Goal: Transaction & Acquisition: Purchase product/service

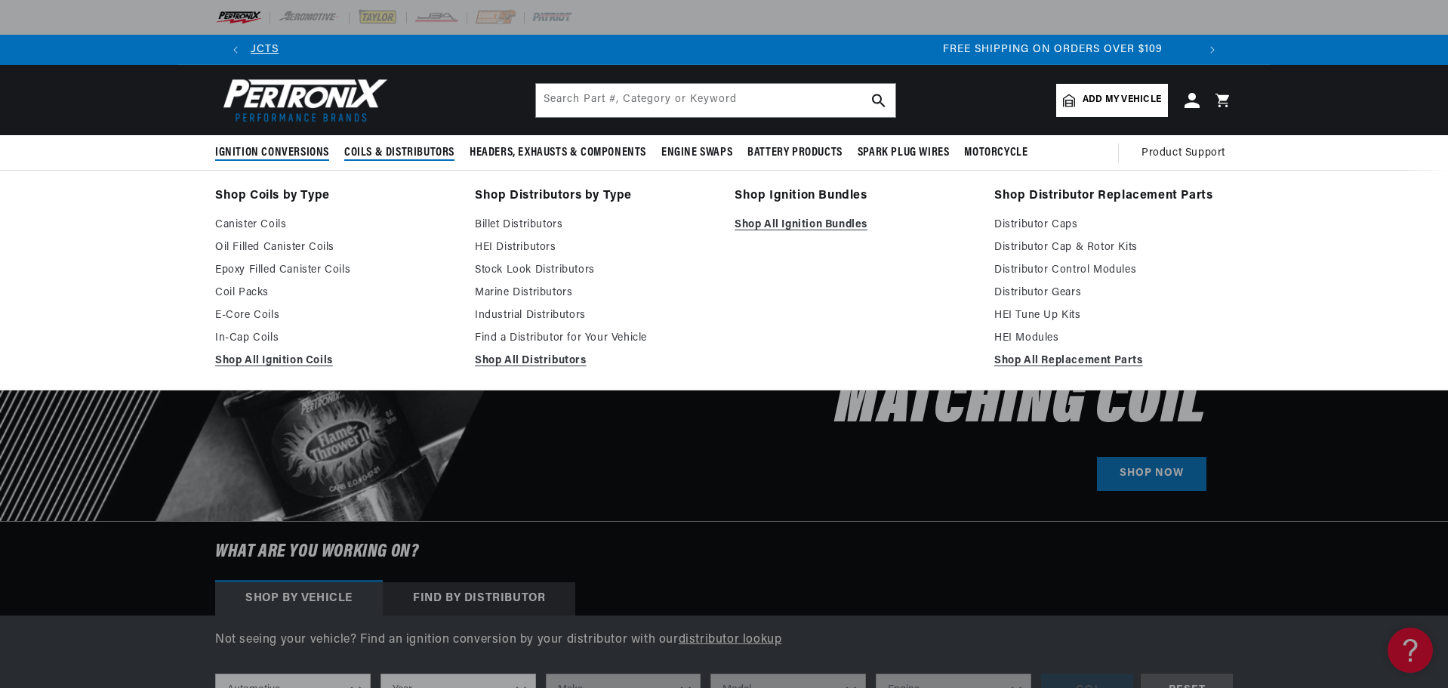
scroll to position [0, 1886]
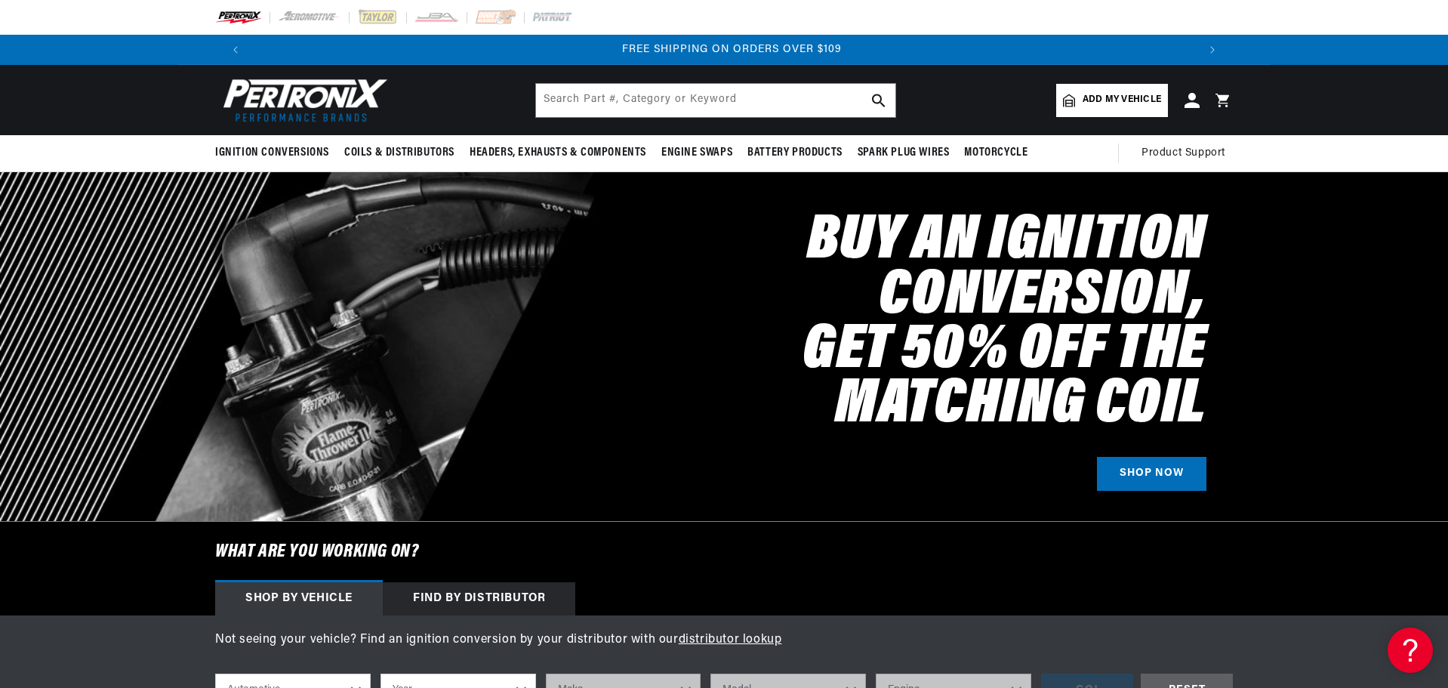
click at [1084, 85] on link "Add my vehicle" at bounding box center [1112, 100] width 112 height 33
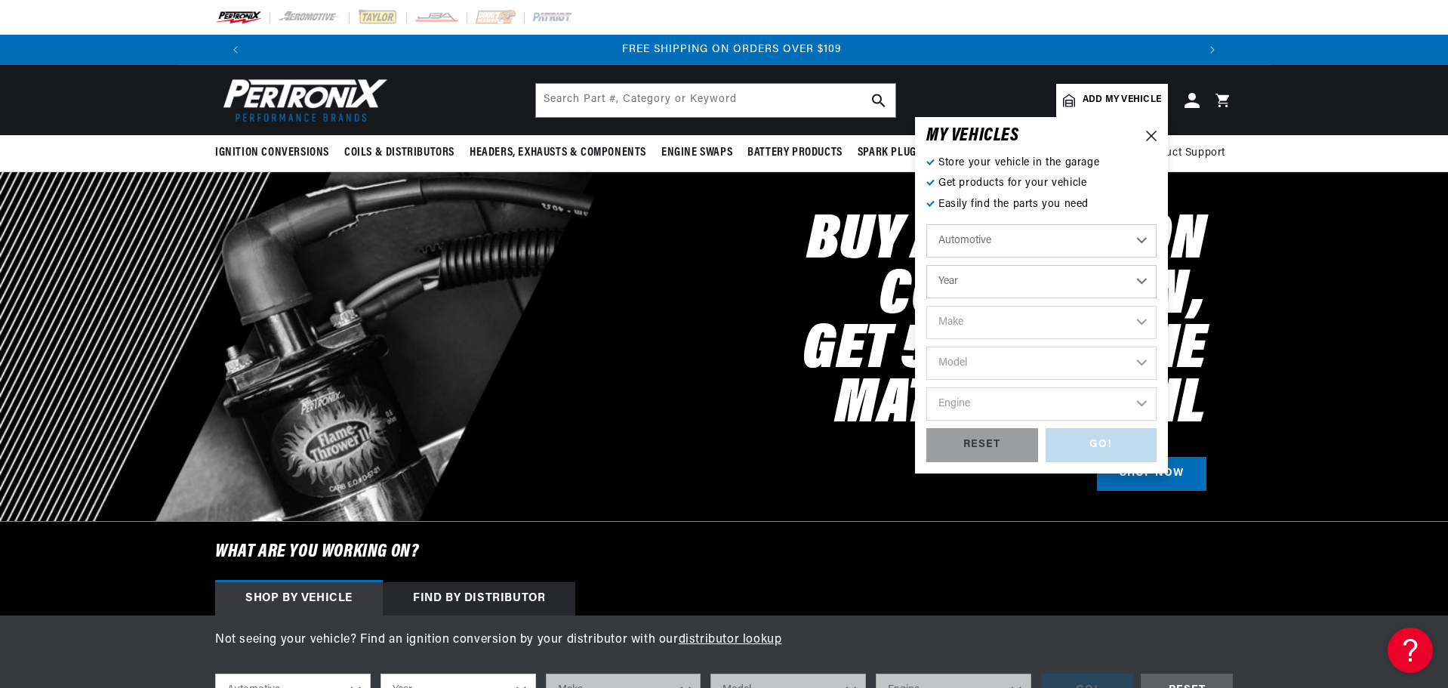
click at [1025, 252] on select "Automotive Agricultural Industrial Marine Motorcycle" at bounding box center [1041, 240] width 230 height 33
click at [926, 224] on select "Automotive Agricultural Industrial Marine Motorcycle" at bounding box center [1041, 240] width 230 height 33
click at [1018, 274] on select "Year 2022 2021 2020 2019 2018 2017 2016 2015 2014 2013 2012 2011 2010 2009 2008…" at bounding box center [1041, 281] width 230 height 33
select select "1976"
click at [926, 265] on select "Year 2022 2021 2020 2019 2018 2017 2016 2015 2014 2013 2012 2011 2010 2009 2008…" at bounding box center [1041, 281] width 230 height 33
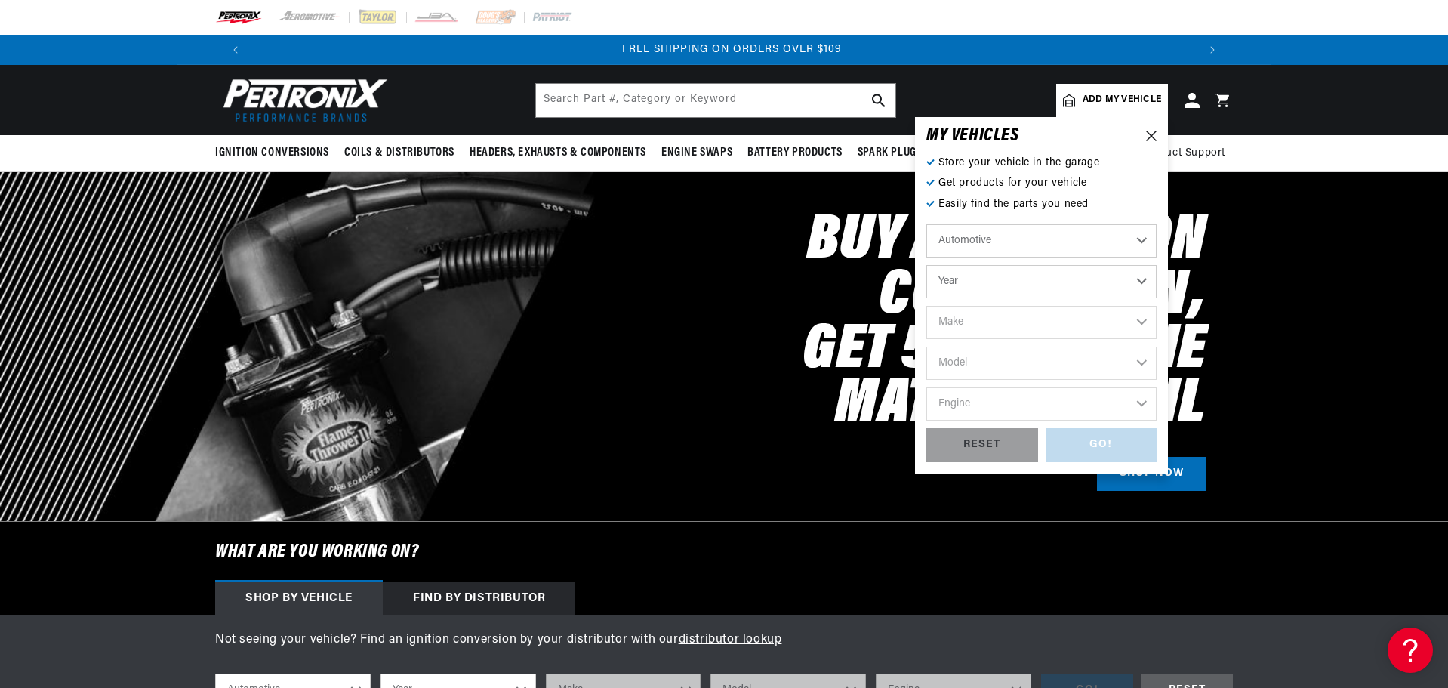
select select "1976"
click at [994, 319] on select "Make Alfa Romeo American Motors Audi Avanti BMW Buick Cadillac Checker Chevrole…" at bounding box center [1041, 322] width 230 height 33
select select "International"
click at [926, 306] on select "Make Alfa Romeo American Motors Audi Avanti BMW Buick Cadillac Checker Chevrole…" at bounding box center [1041, 322] width 230 height 33
select select "International"
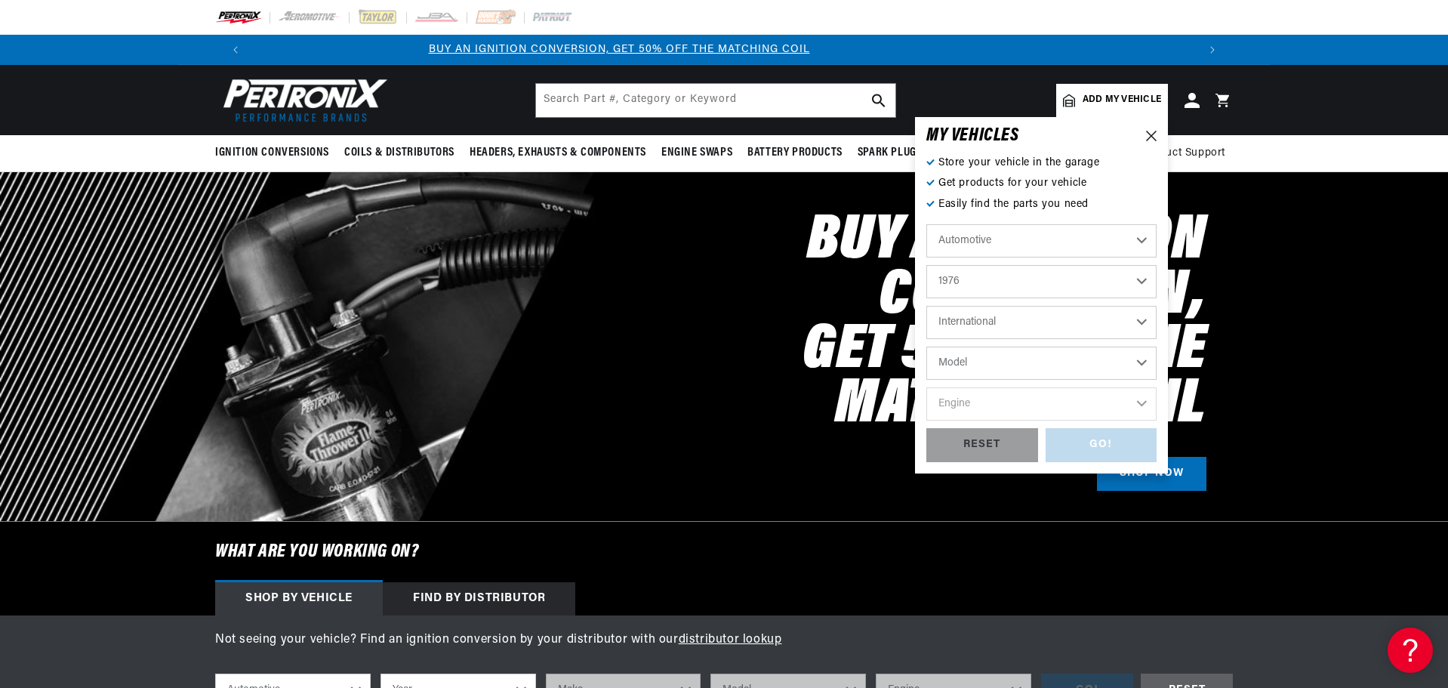
scroll to position [0, 0]
click at [1009, 353] on select "Model Scout II" at bounding box center [1041, 363] width 230 height 33
select select "Scout-II"
click at [926, 347] on select "Model Scout II" at bounding box center [1041, 363] width 230 height 33
select select "Scout-II"
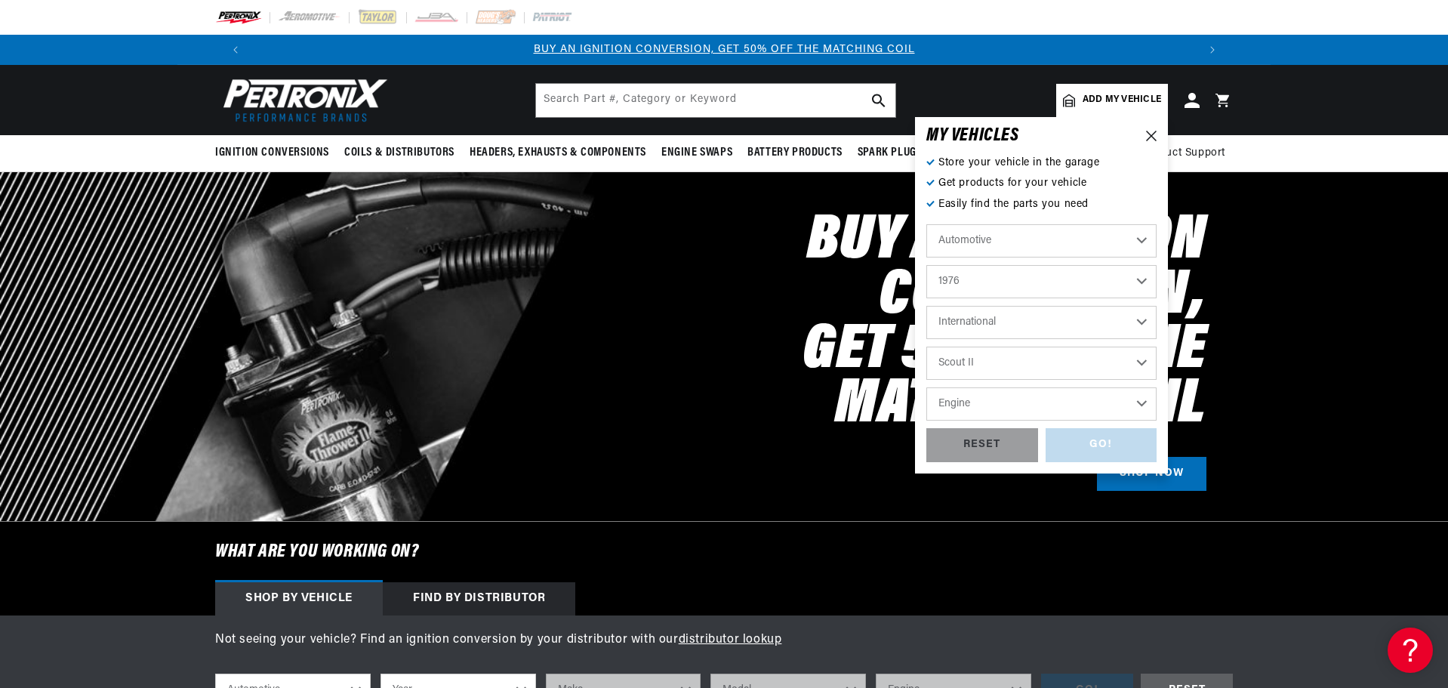
click at [1016, 393] on select "Engine 3.2L 5.0L 5.6L 6.4L" at bounding box center [1041, 403] width 230 height 33
select select "3.2L"
click at [926, 387] on select "Engine 3.2L 5.0L 5.6L 6.4L" at bounding box center [1041, 403] width 230 height 33
select select "3.2L"
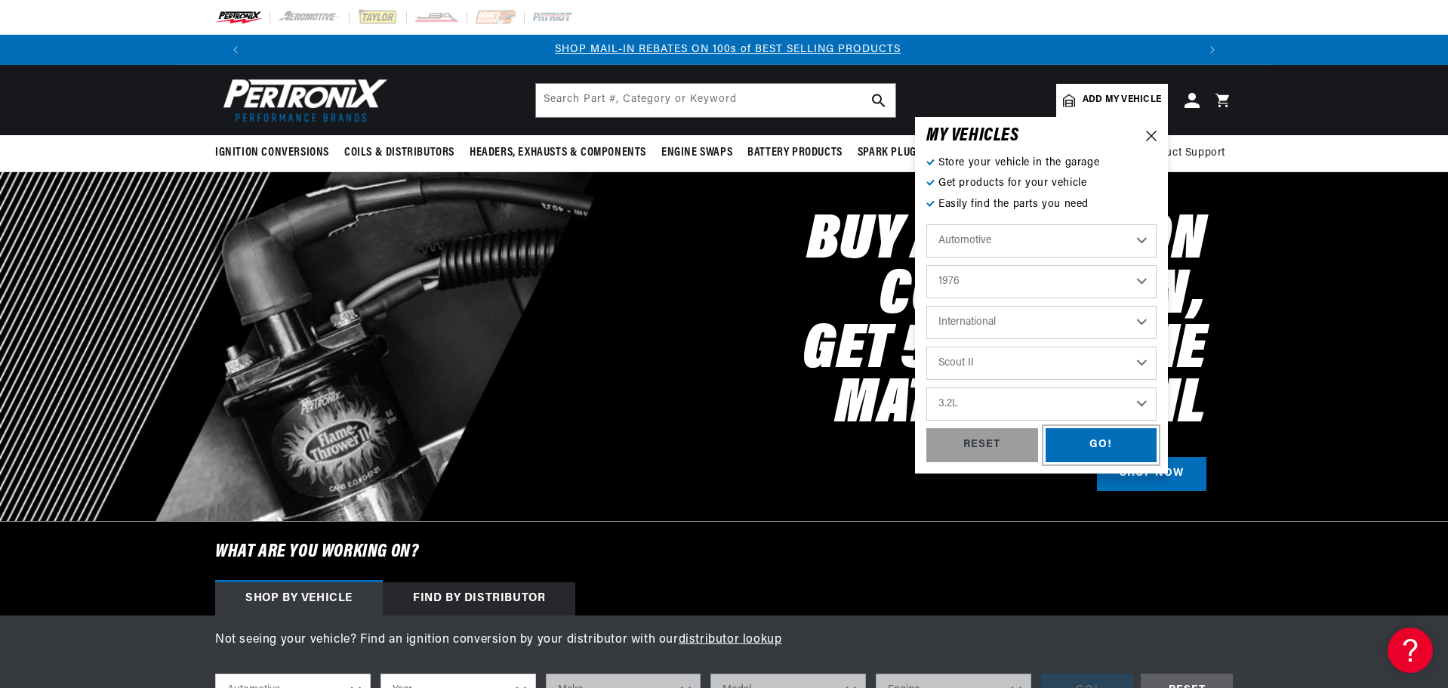
click at [1093, 448] on div "GO!" at bounding box center [1102, 445] width 112 height 34
select select "1976"
select select "International"
select select "Scout-II"
select select "3.2L"
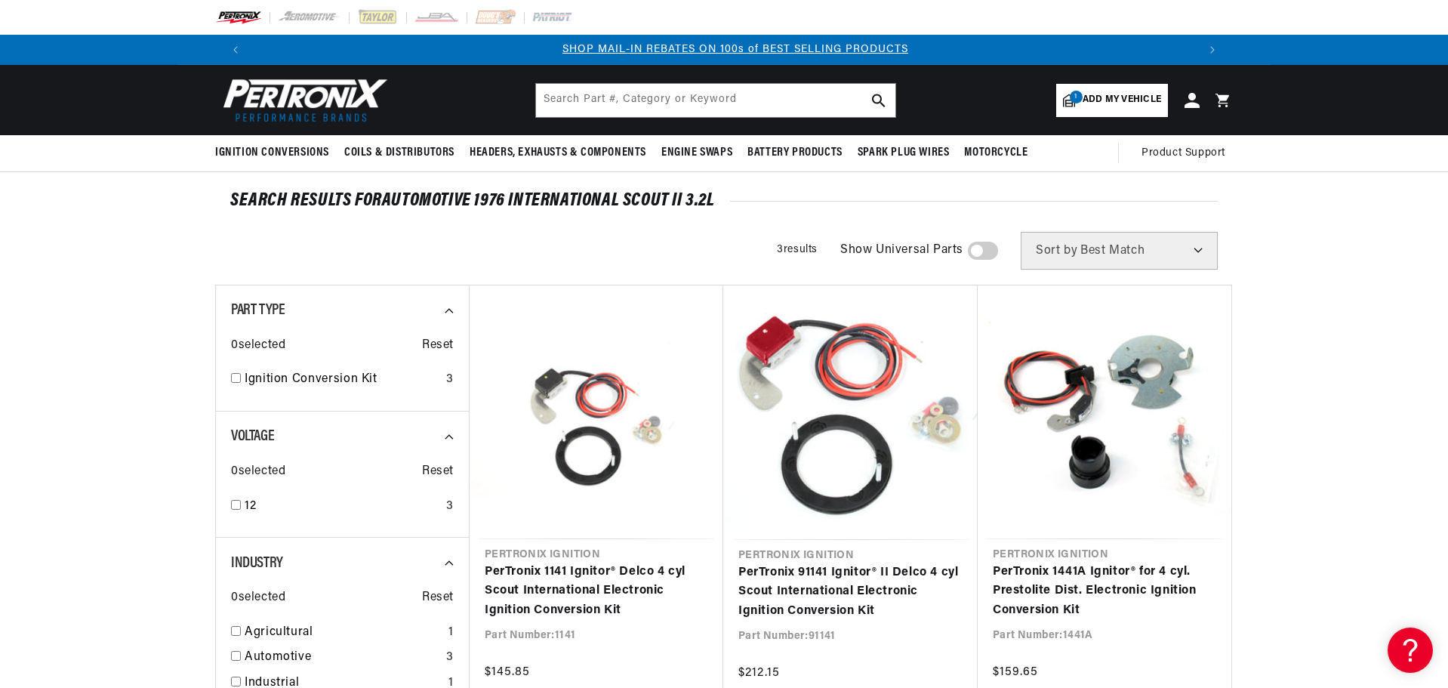
scroll to position [0, 943]
click at [1128, 102] on span "Add my vehicle" at bounding box center [1122, 100] width 79 height 14
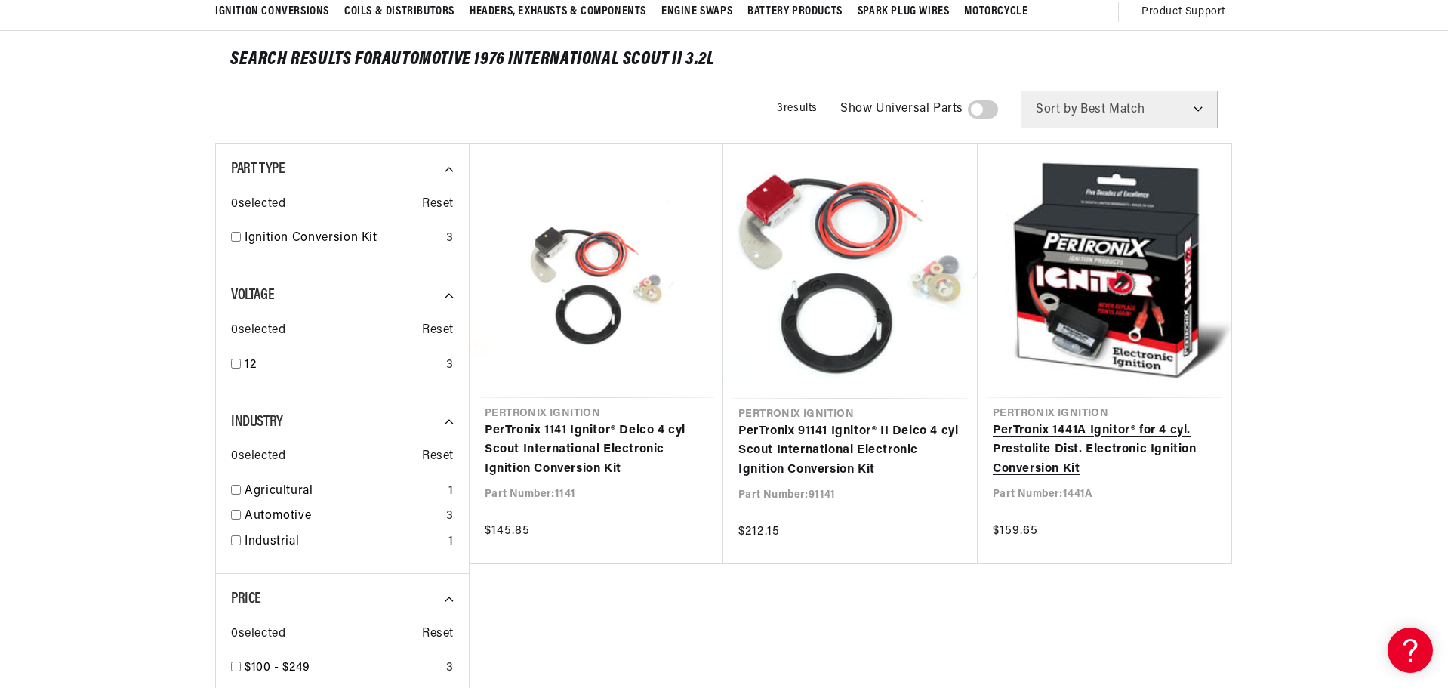
scroll to position [0, 0]
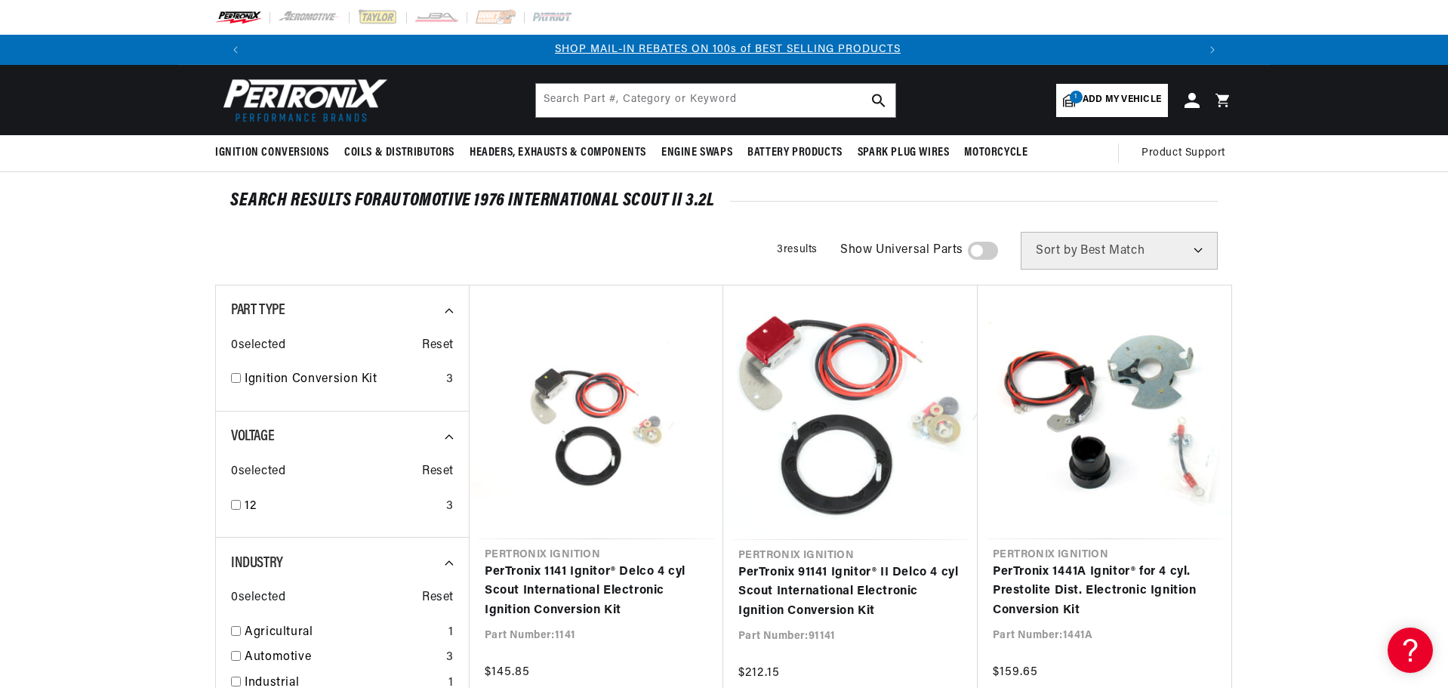
click at [1126, 82] on header "BETTER SEARCH RESULTS Add your vehicle's year, make, and model to find parts be…" at bounding box center [723, 100] width 1093 height 70
click at [1121, 98] on span "Add my vehicle" at bounding box center [1122, 100] width 79 height 14
click at [1306, 303] on section "SEARCH RESULTS FOR Automotive 1976 International Scout II 3.2L Filters 3 result…" at bounding box center [724, 627] width 1448 height 910
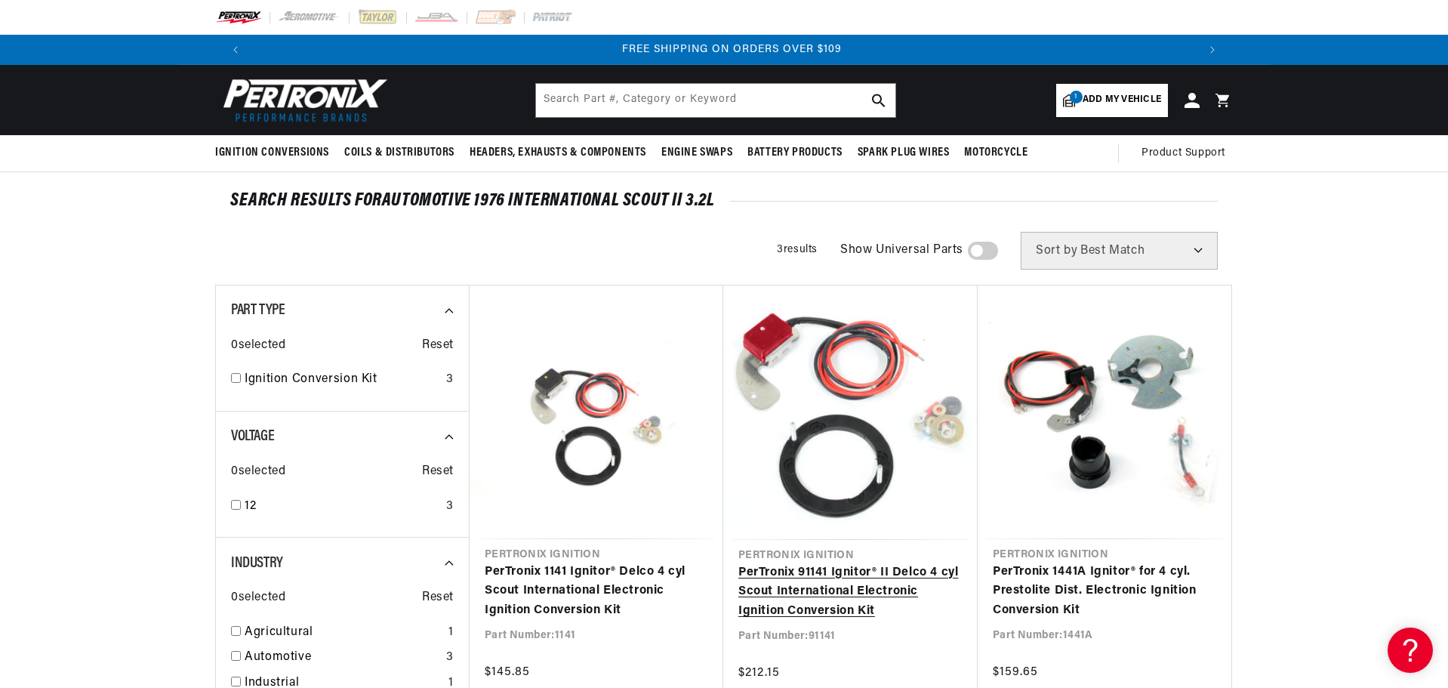
click at [847, 580] on link "PerTronix 91141 Ignitor® II Delco 4 cyl Scout International Electronic Ignition…" at bounding box center [850, 592] width 224 height 58
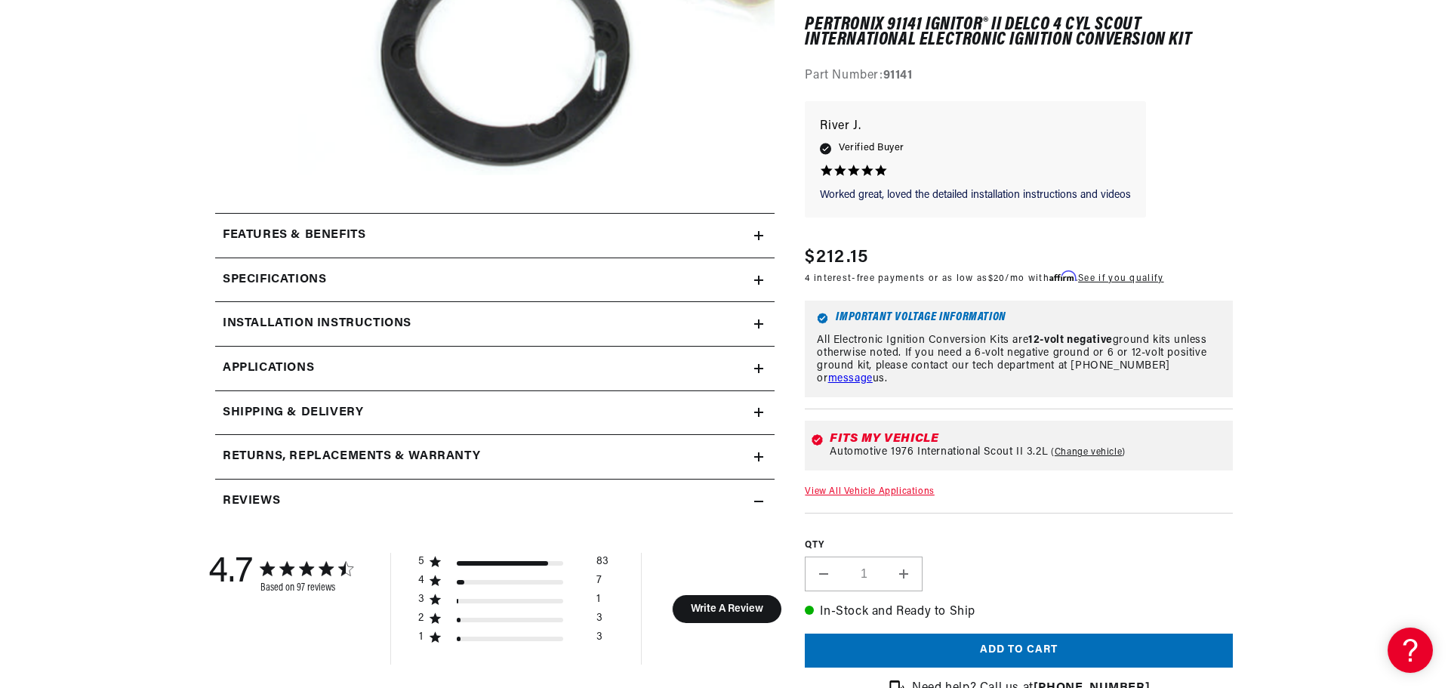
scroll to position [0, 1886]
click at [606, 300] on summary "Specifications" at bounding box center [494, 280] width 559 height 44
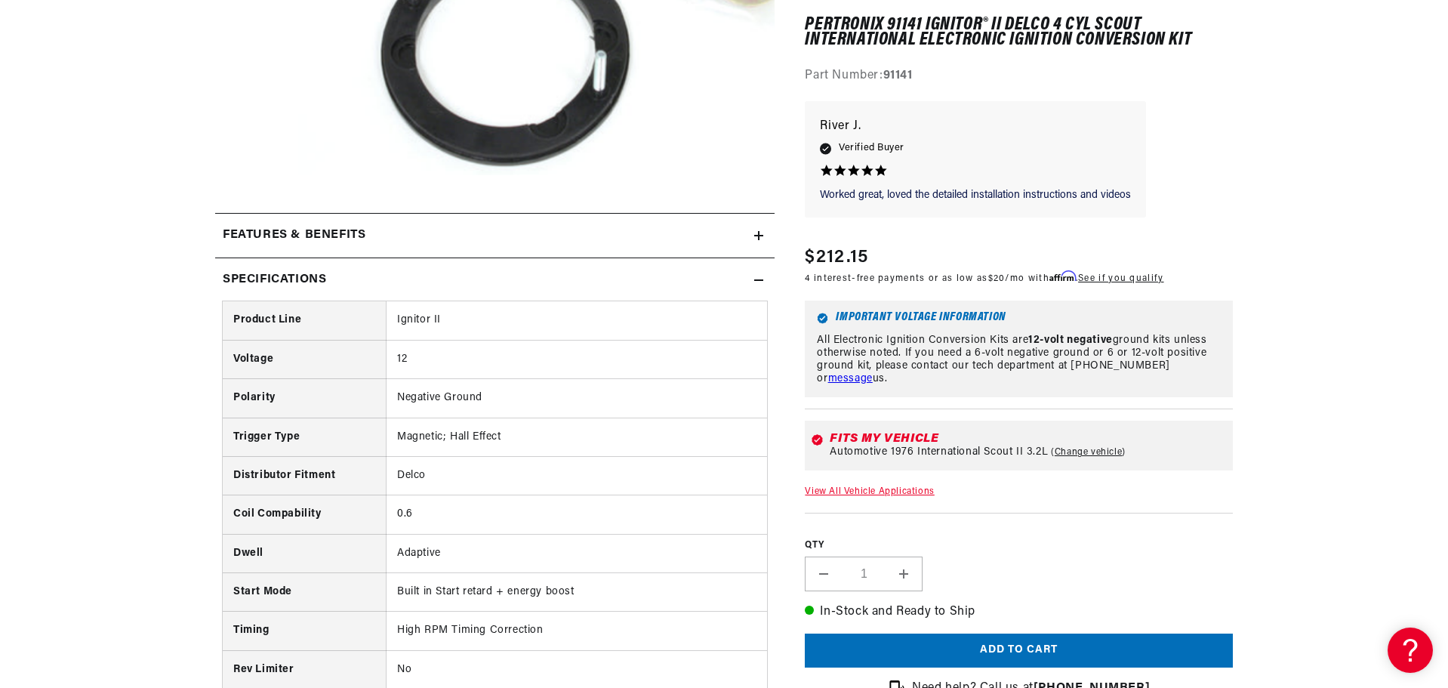
click at [607, 247] on summary "Features & Benefits" at bounding box center [494, 236] width 559 height 44
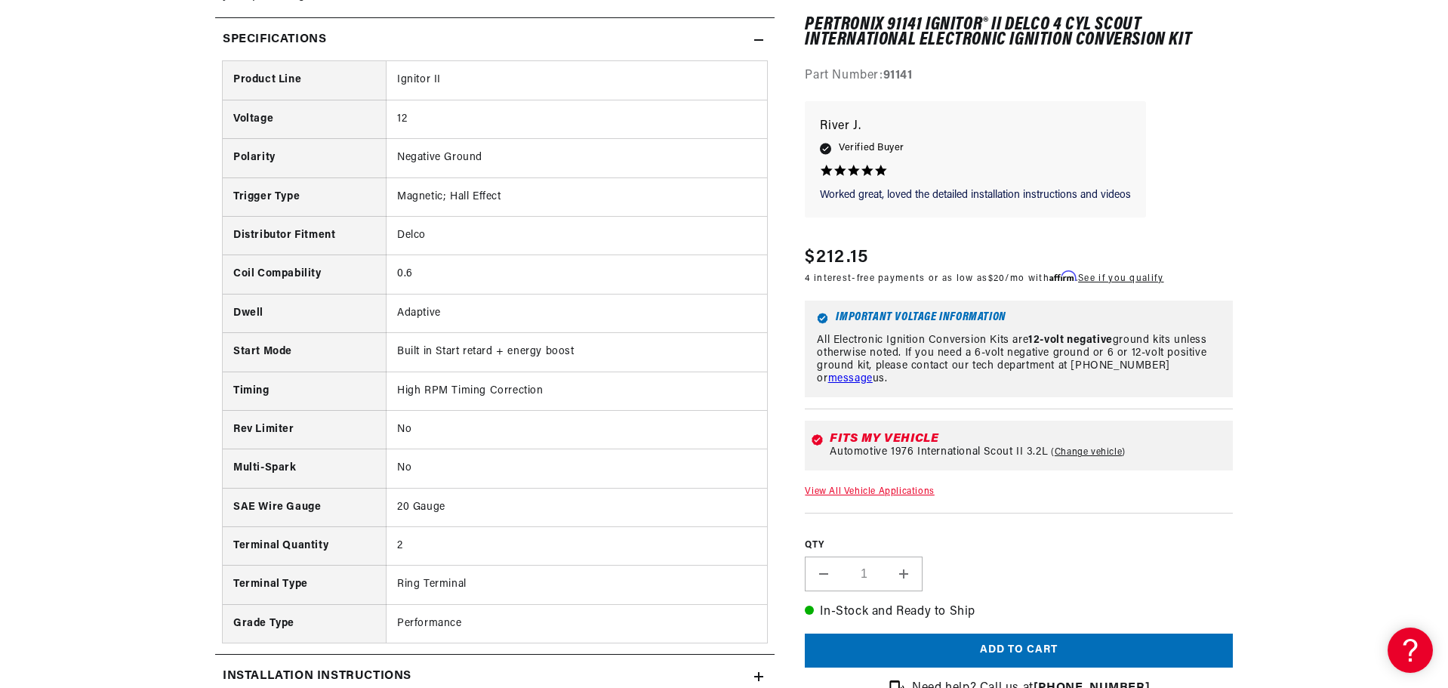
scroll to position [1510, 0]
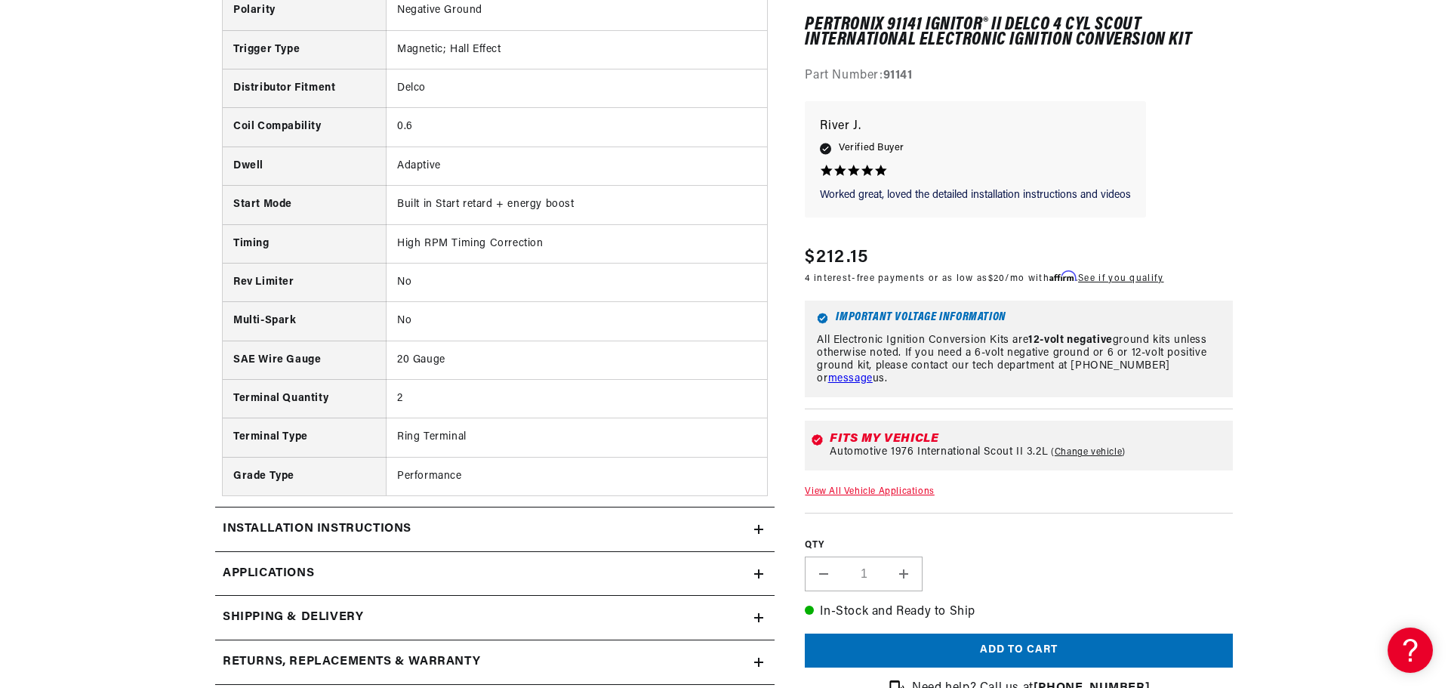
click at [612, 532] on div "Installation instructions" at bounding box center [484, 529] width 539 height 20
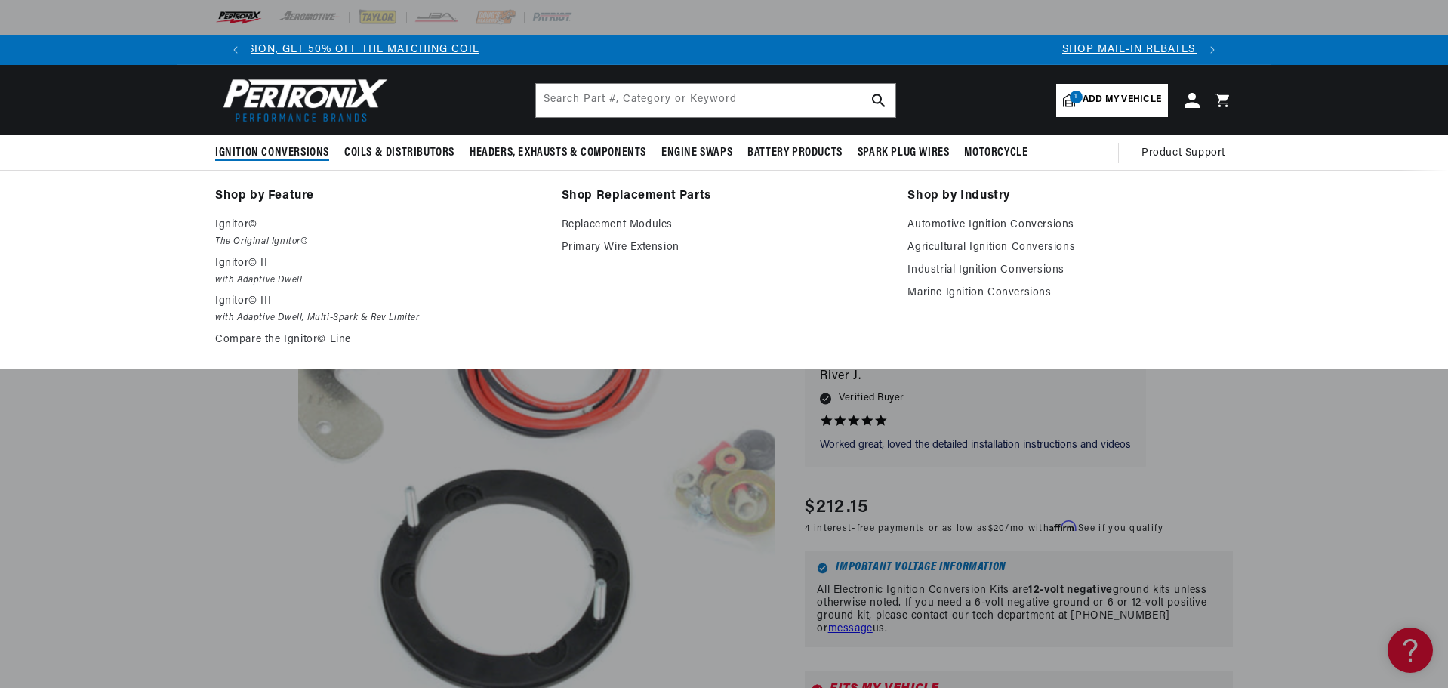
scroll to position [0, 0]
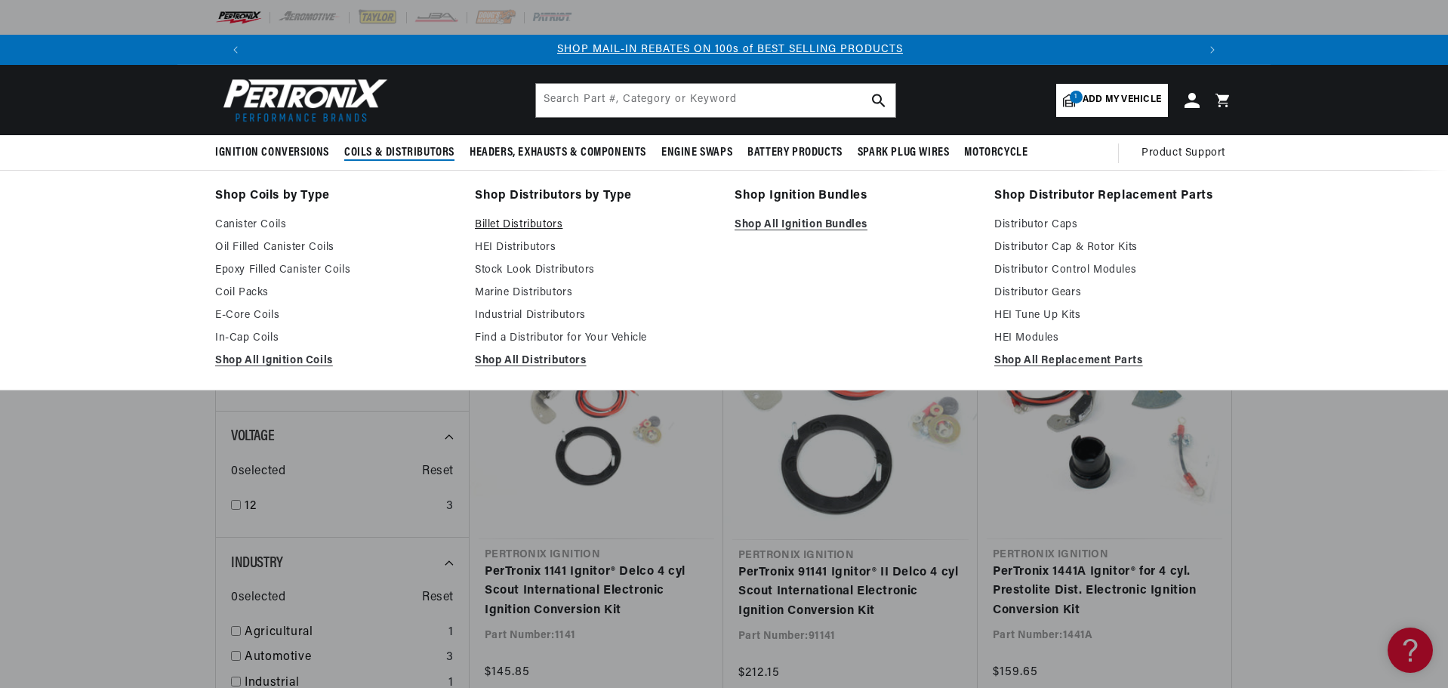
scroll to position [0, 943]
drag, startPoint x: 553, startPoint y: 357, endPoint x: 578, endPoint y: 347, distance: 26.1
click at [553, 357] on link "Shop All Distributors" at bounding box center [594, 361] width 239 height 18
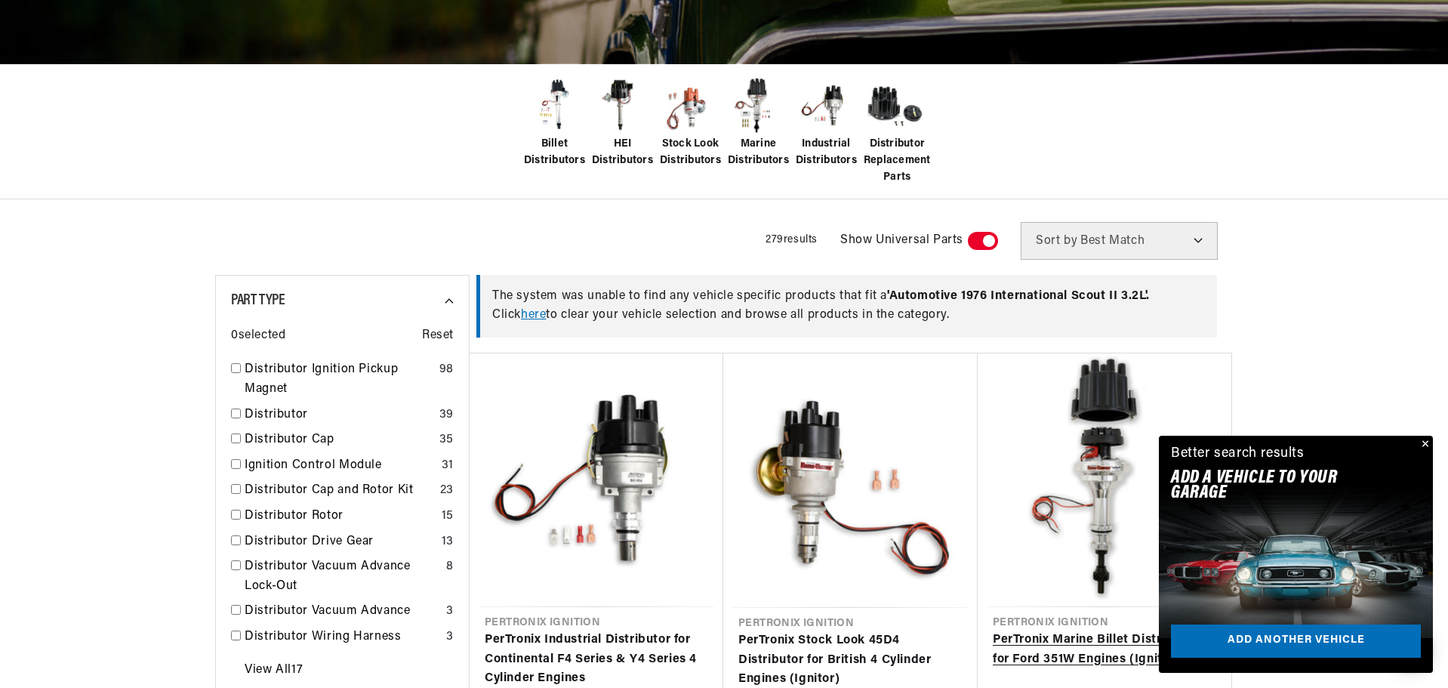
scroll to position [453, 0]
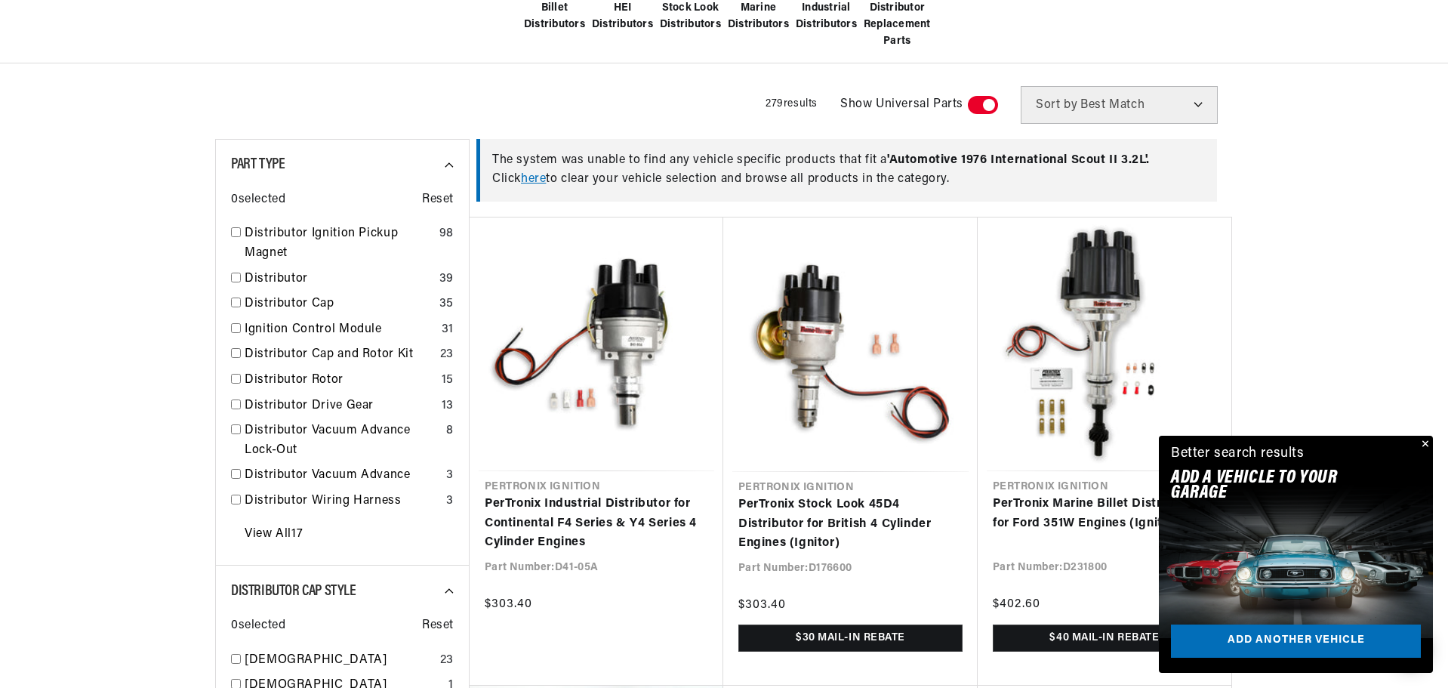
click at [1426, 438] on button "Close" at bounding box center [1424, 445] width 18 height 18
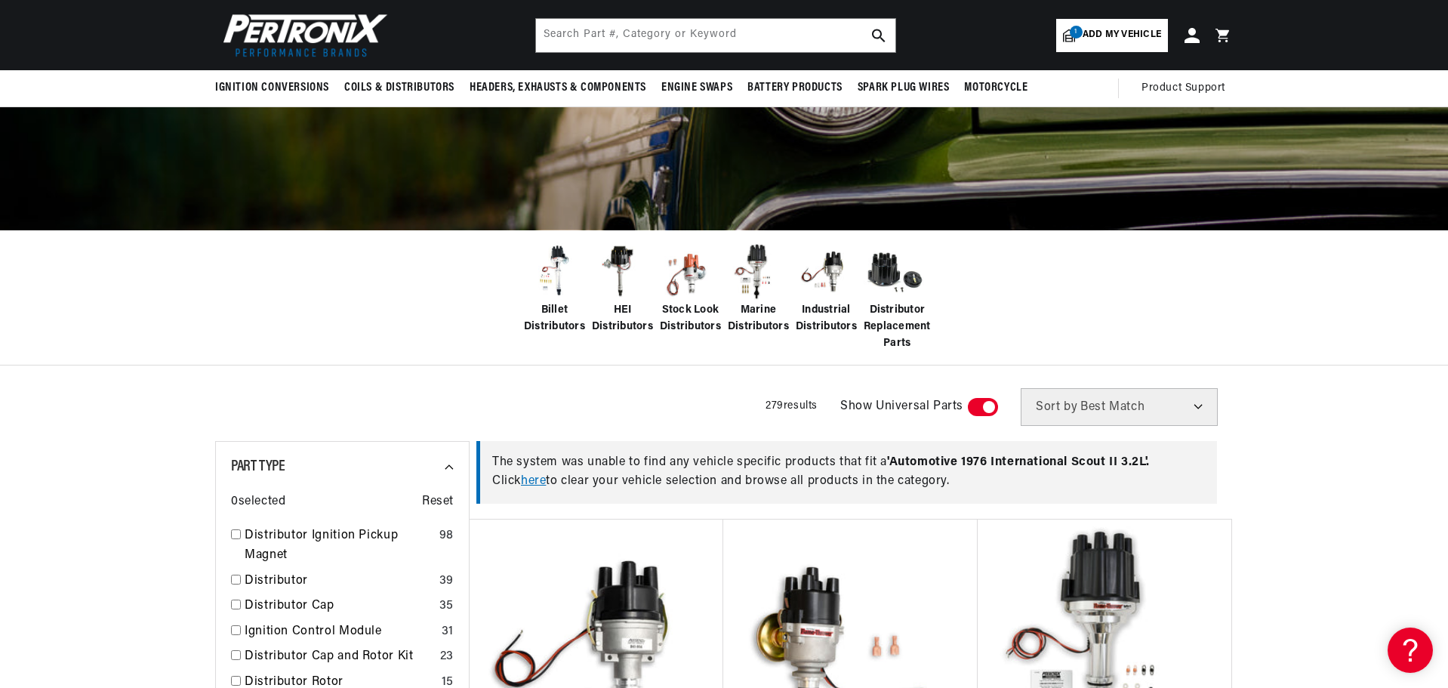
scroll to position [0, 0]
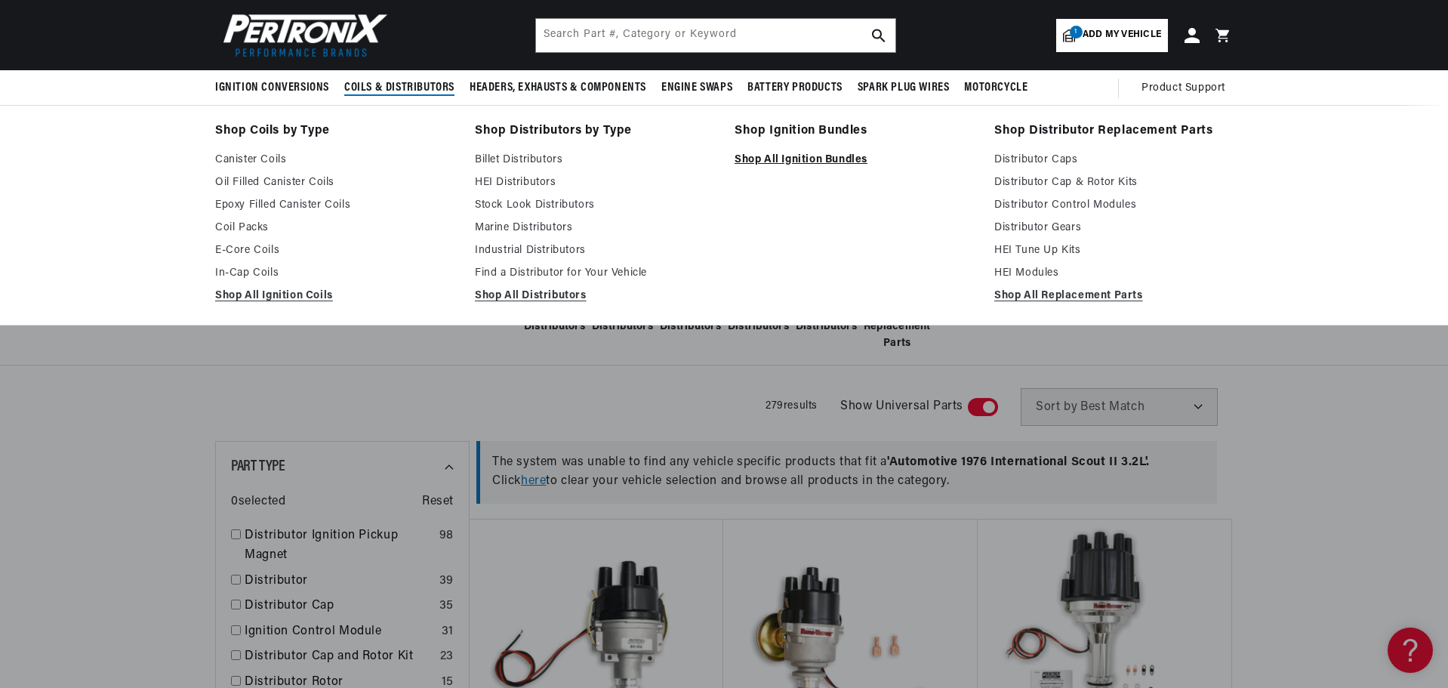
click at [762, 159] on link "Shop All Ignition Bundles" at bounding box center [854, 160] width 239 height 18
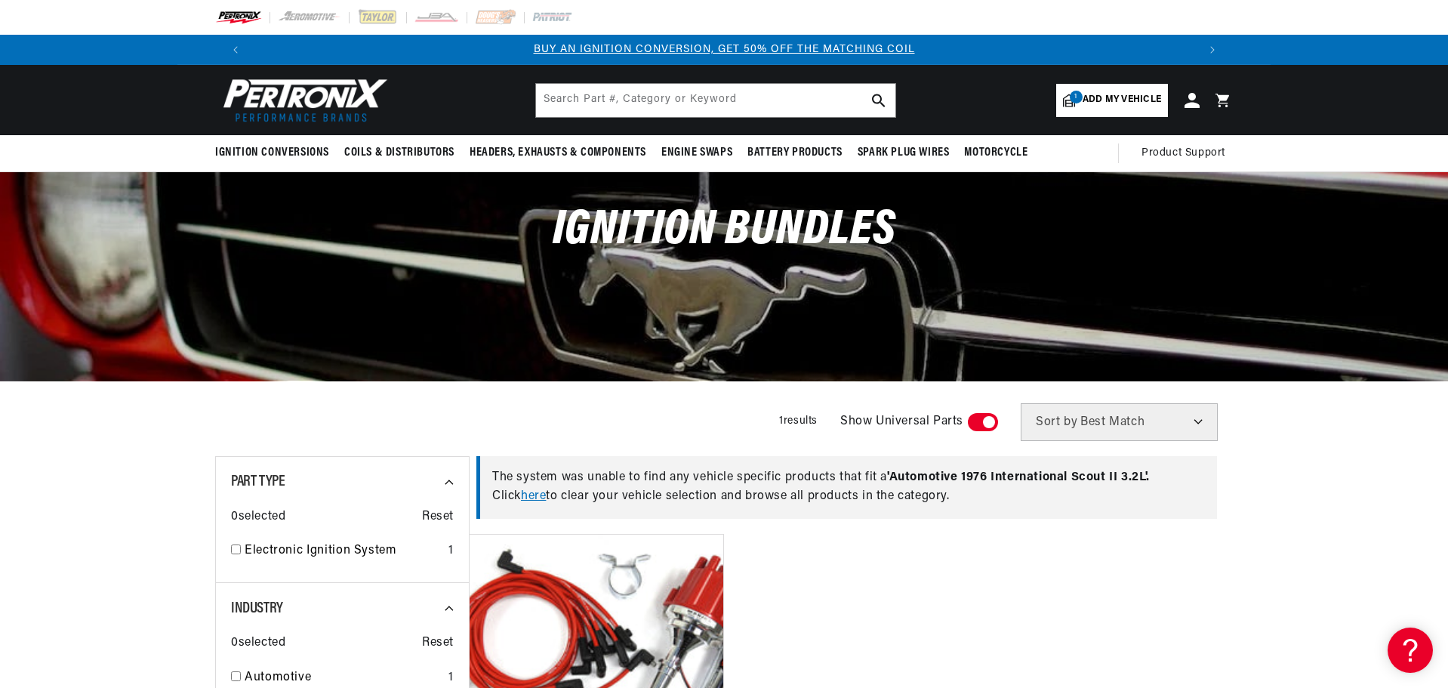
click at [1044, 506] on div "The system was unable to find any vehicle specific products that fit a ' Automo…" at bounding box center [846, 487] width 741 height 63
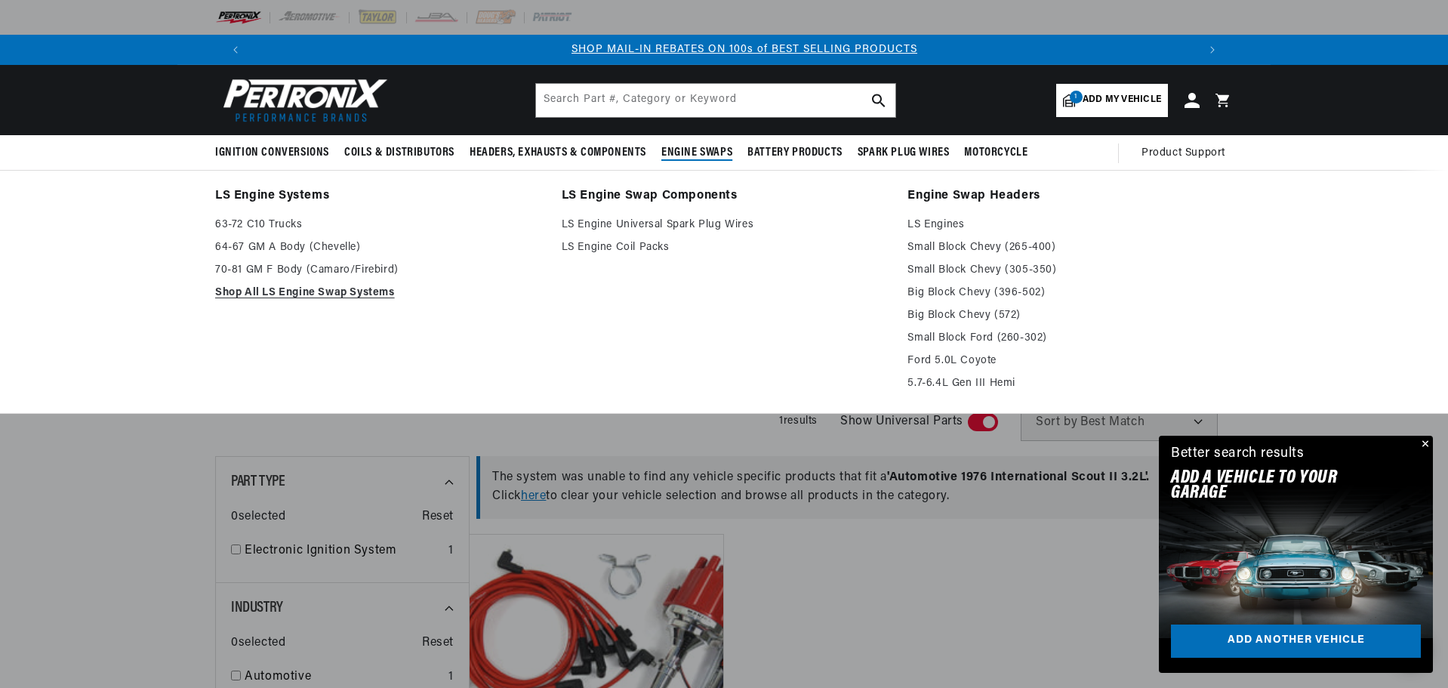
scroll to position [0, 943]
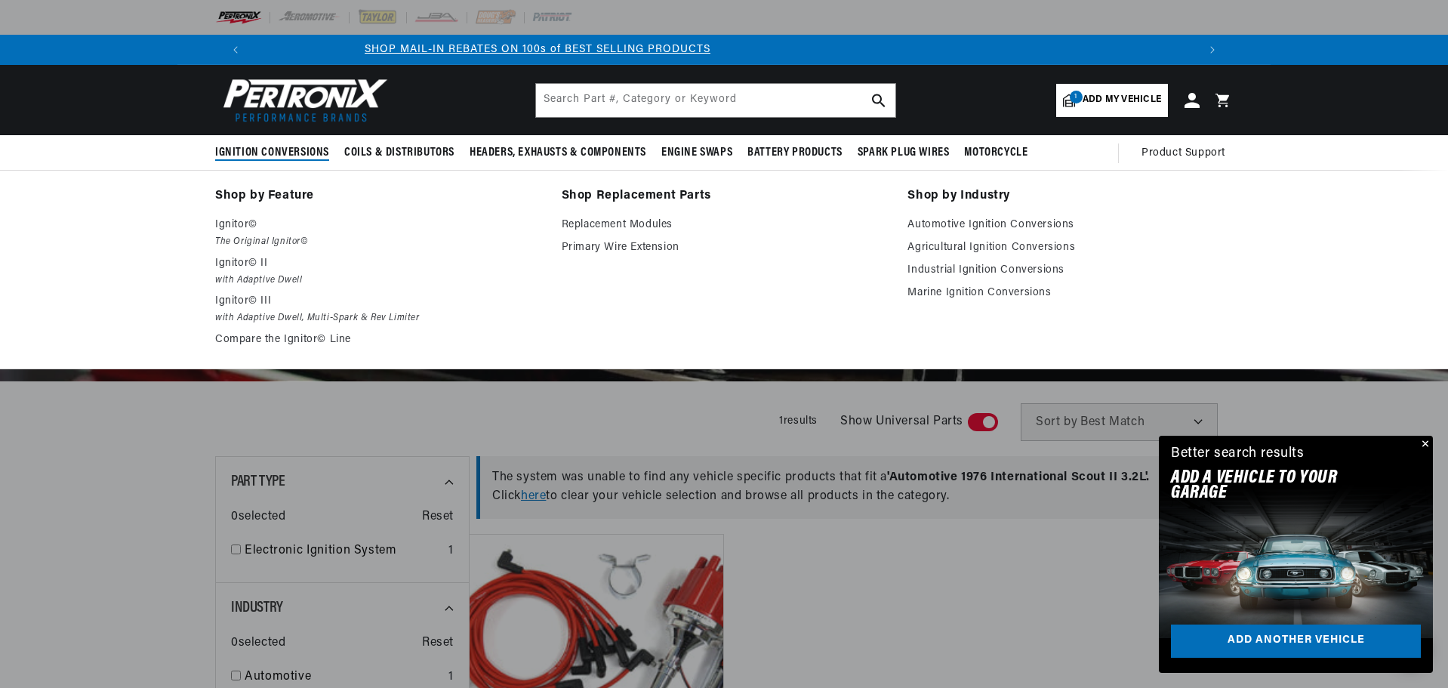
click at [297, 154] on span "Ignition Conversions" at bounding box center [272, 153] width 114 height 16
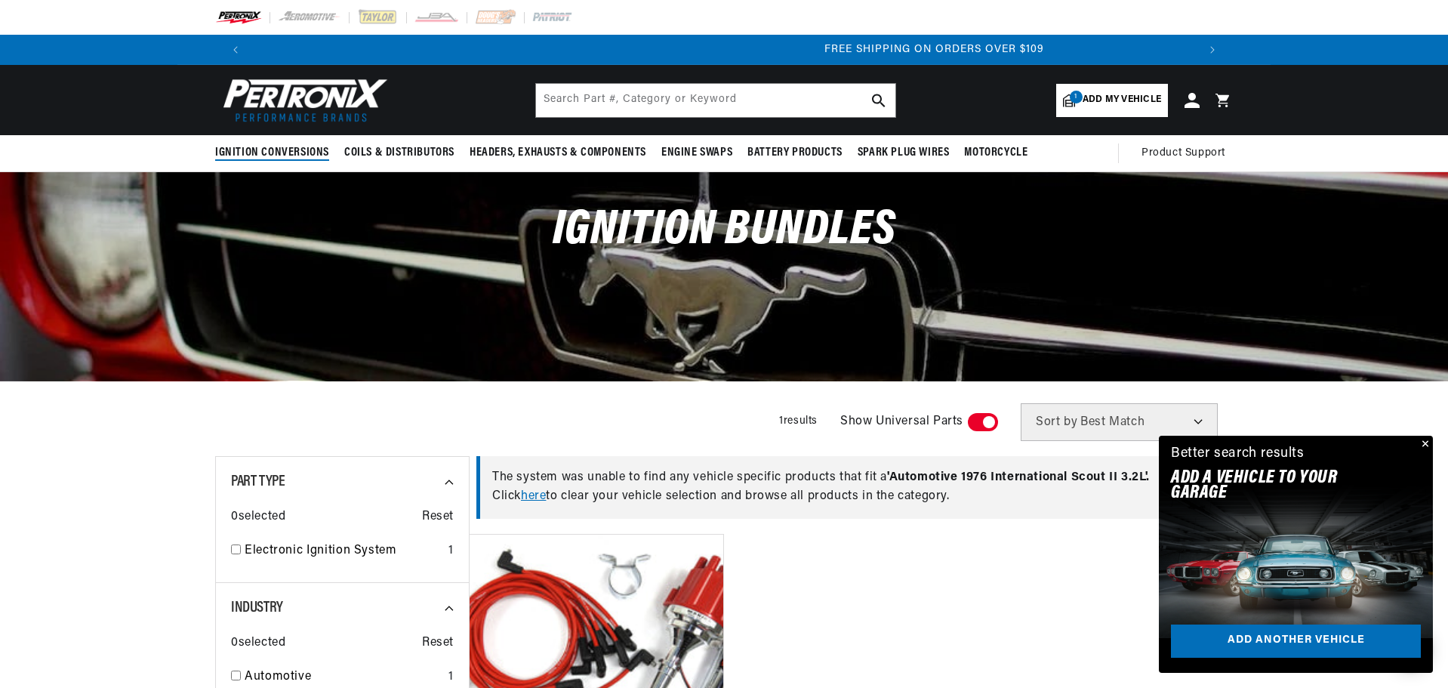
scroll to position [0, 1886]
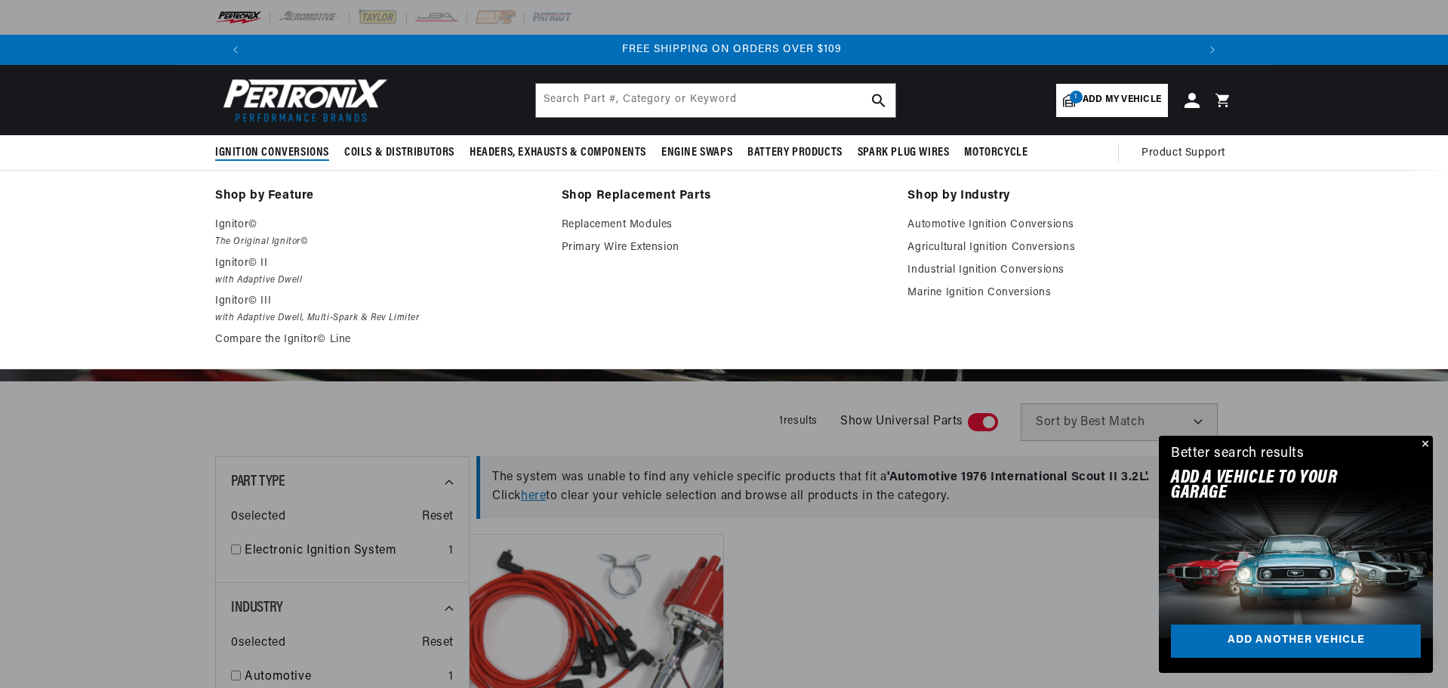
click at [268, 147] on span "Ignition Conversions" at bounding box center [272, 153] width 114 height 16
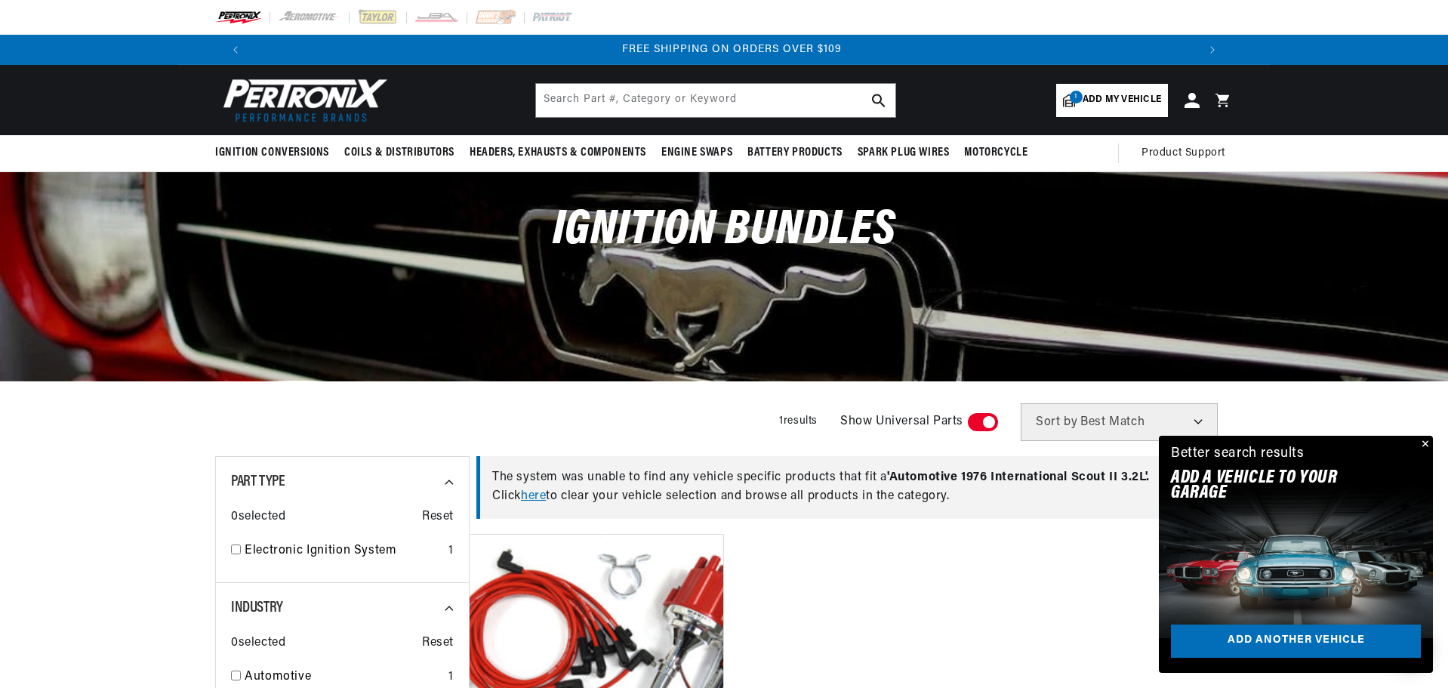
click at [290, 86] on img at bounding box center [302, 100] width 174 height 52
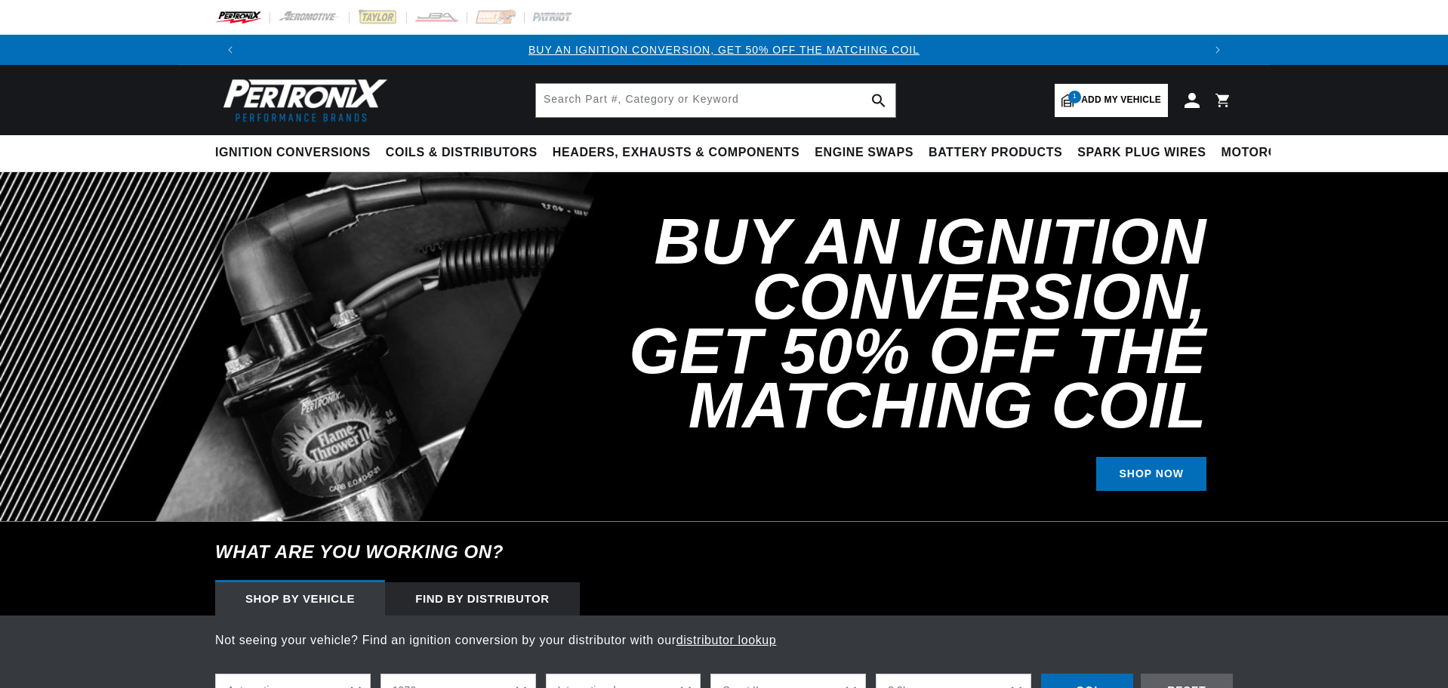
select select "1976"
select select "International"
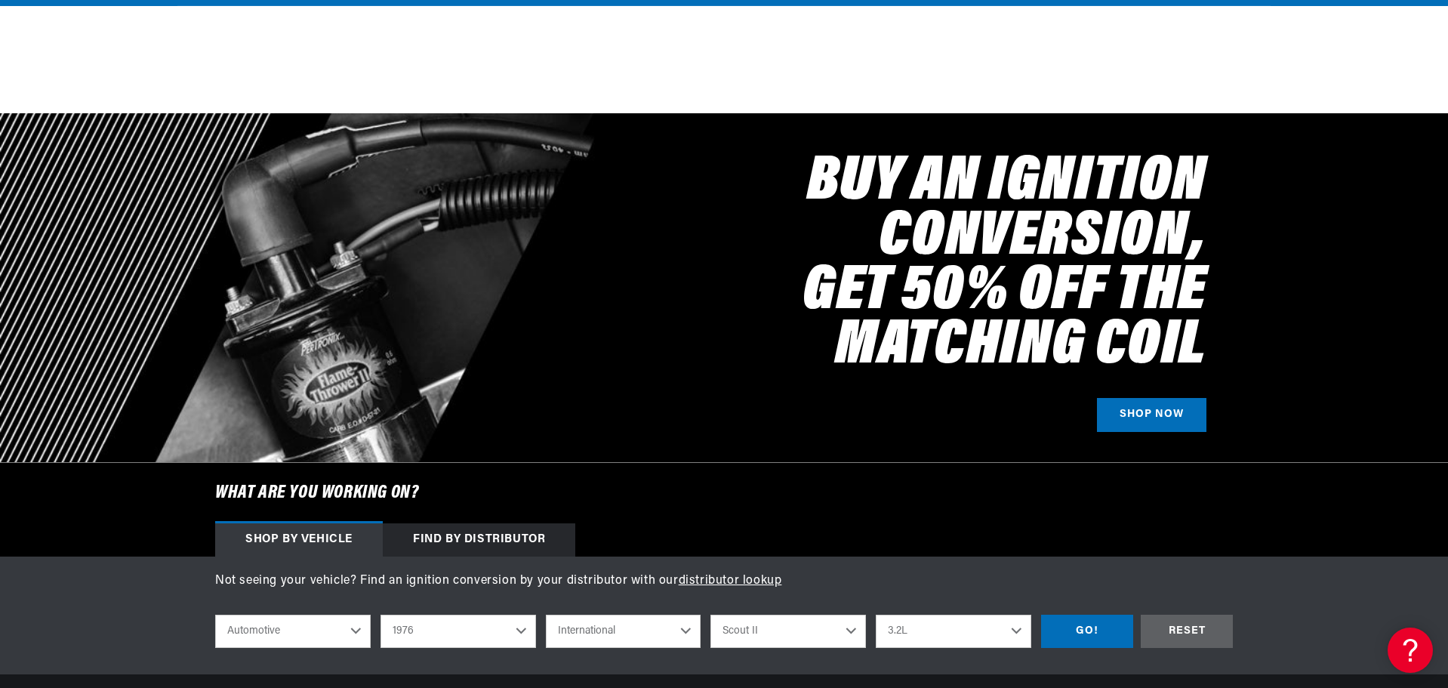
scroll to position [378, 0]
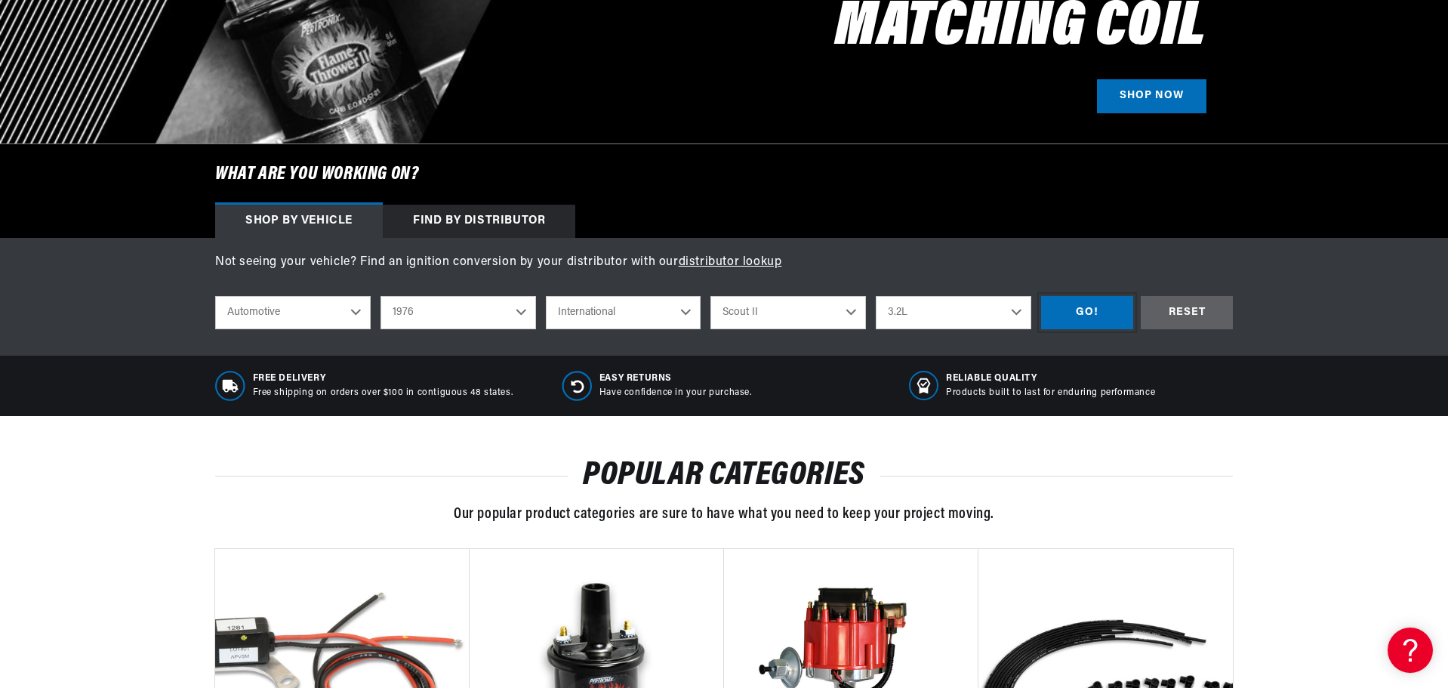
click at [1070, 310] on div "GO!" at bounding box center [1087, 313] width 92 height 34
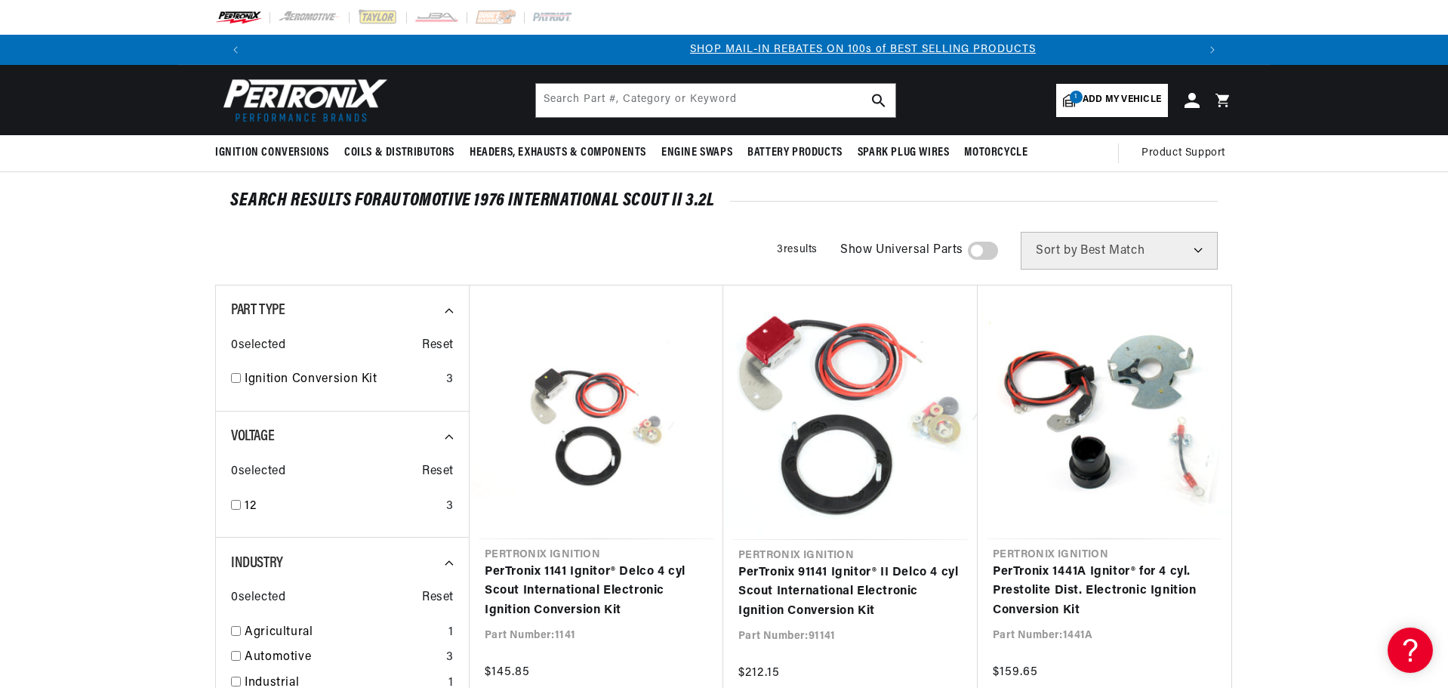
scroll to position [0, 943]
